Goal: Information Seeking & Learning: Learn about a topic

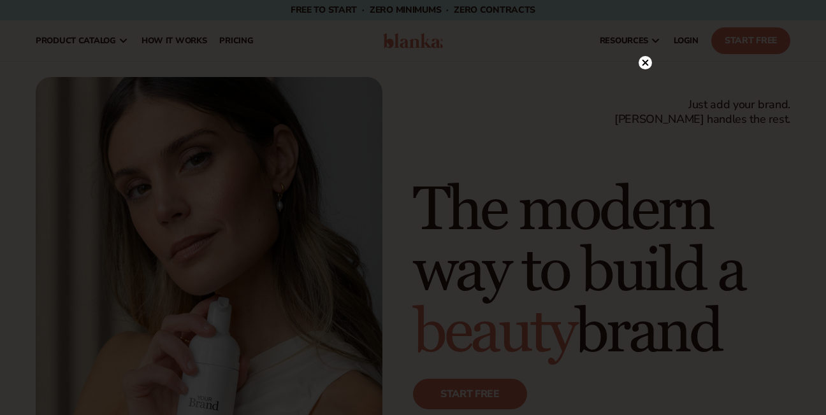
click at [645, 59] on circle at bounding box center [644, 62] width 13 height 13
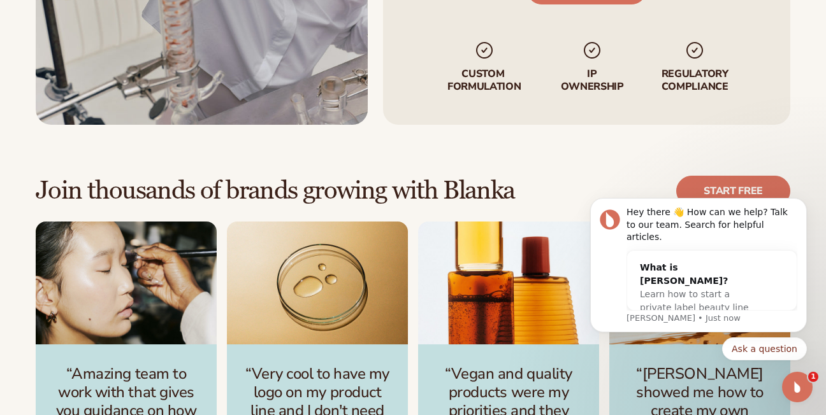
scroll to position [3172, 0]
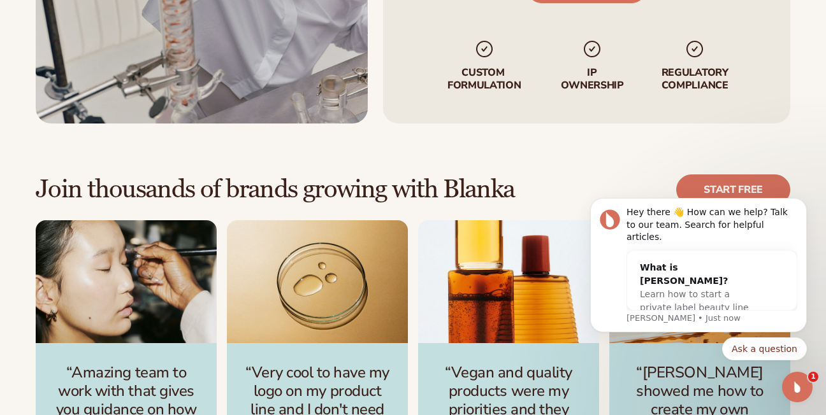
click at [513, 335] on img "3 / 4" at bounding box center [508, 281] width 181 height 123
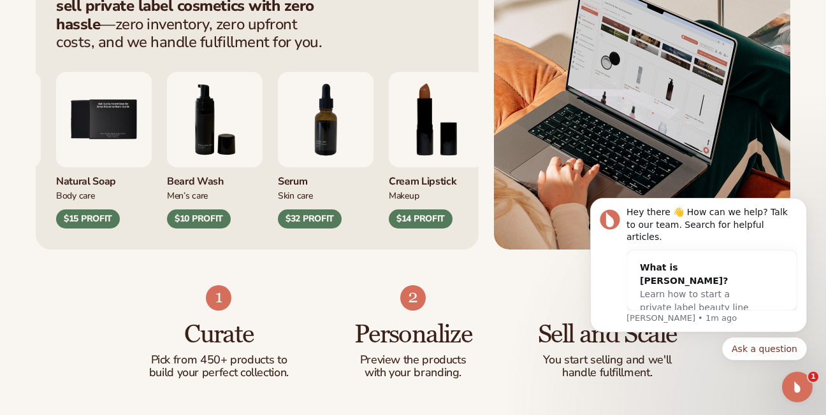
scroll to position [584, 0]
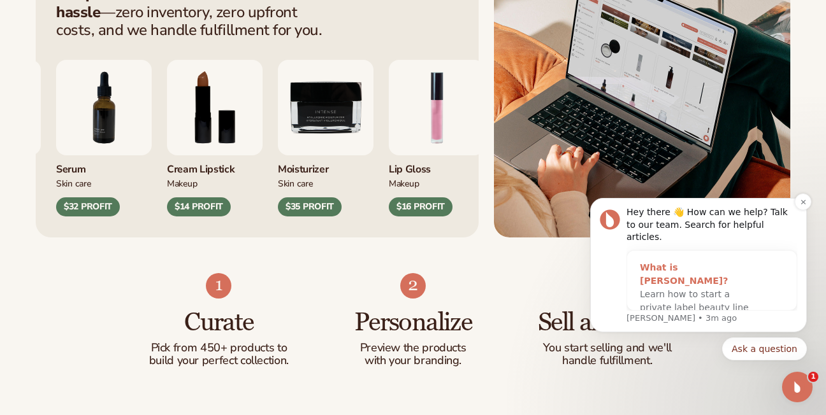
click at [687, 263] on div "What is [PERSON_NAME]?" at bounding box center [699, 274] width 119 height 27
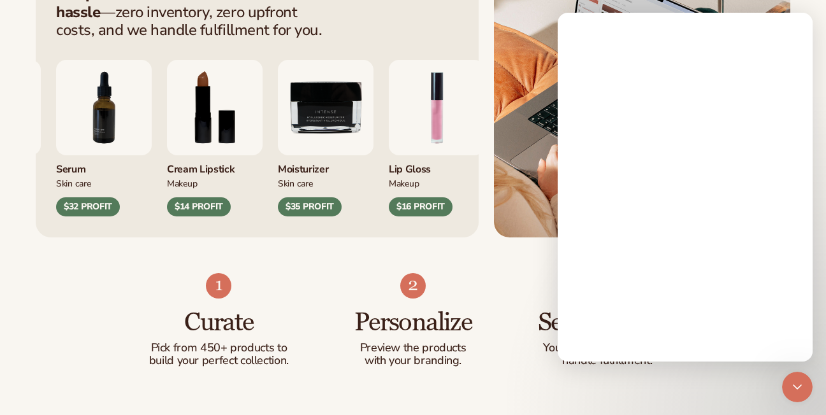
scroll to position [0, 0]
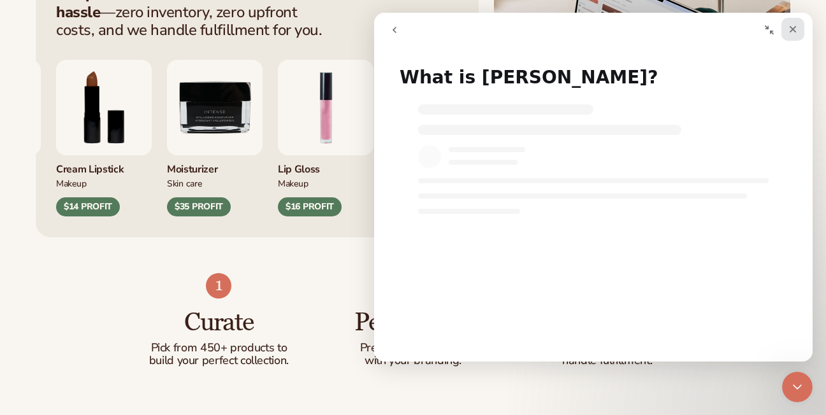
click at [796, 31] on icon "Close" at bounding box center [792, 29] width 10 height 10
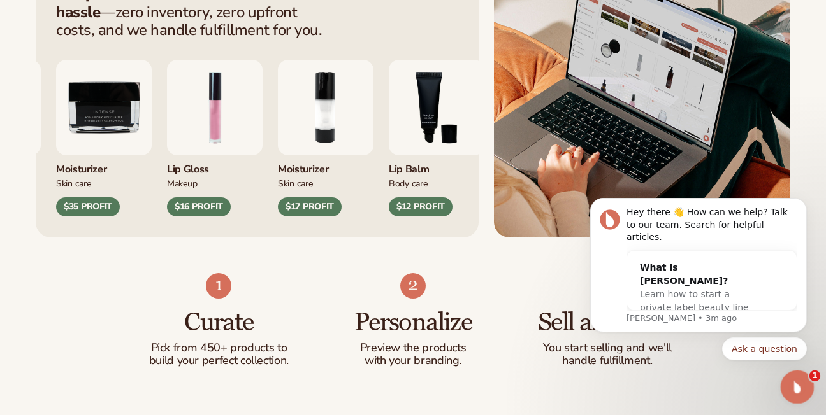
click at [801, 384] on icon "Open Intercom Messenger" at bounding box center [795, 385] width 21 height 21
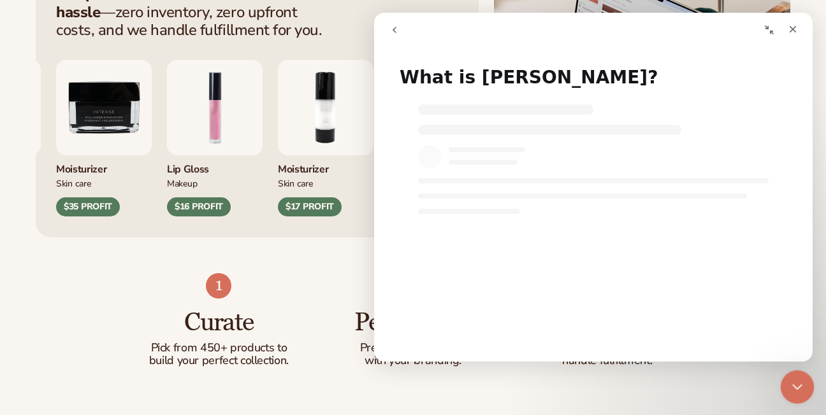
click at [801, 384] on icon "Close Intercom Messenger" at bounding box center [794, 385] width 15 height 15
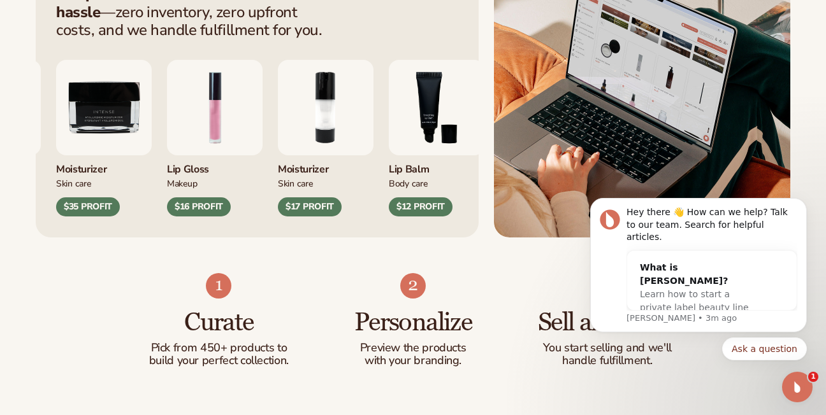
scroll to position [638, 0]
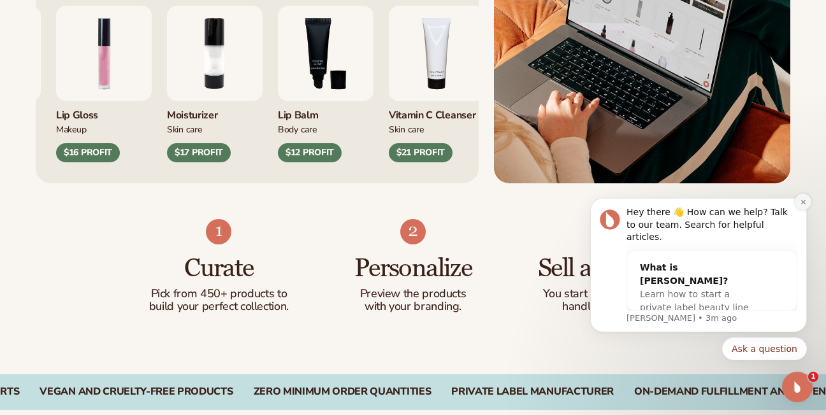
click at [797, 210] on button "Dismiss notification" at bounding box center [802, 202] width 17 height 17
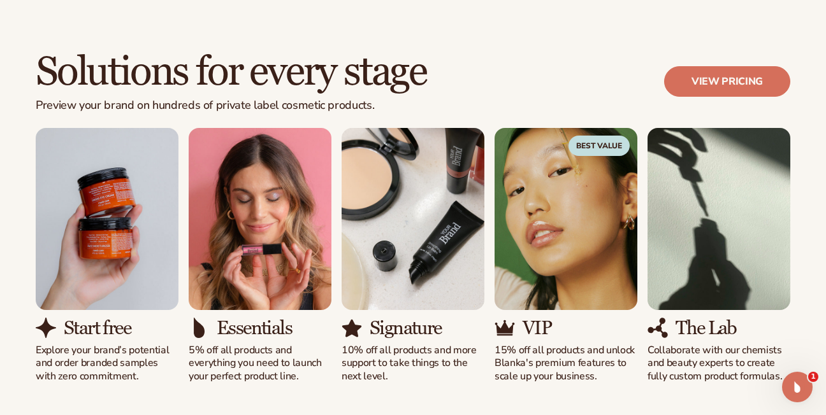
scroll to position [1124, 0]
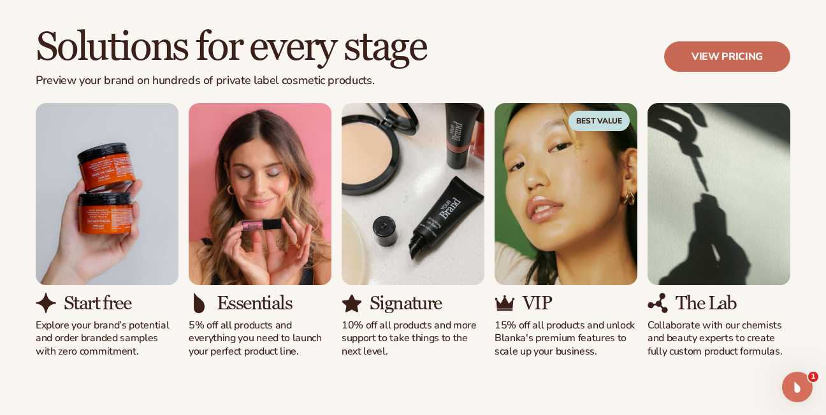
click at [717, 48] on link "View pricing" at bounding box center [727, 56] width 126 height 31
